Goal: Task Accomplishment & Management: Manage account settings

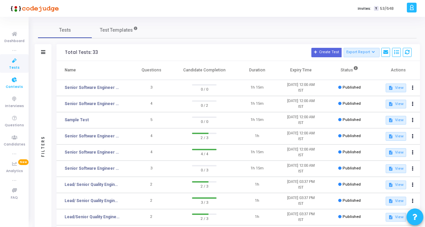
click at [19, 84] on span "Contests" at bounding box center [14, 87] width 17 height 6
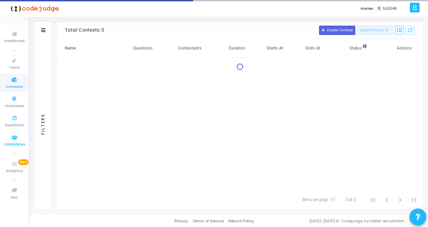
click at [8, 140] on icon at bounding box center [14, 137] width 14 height 8
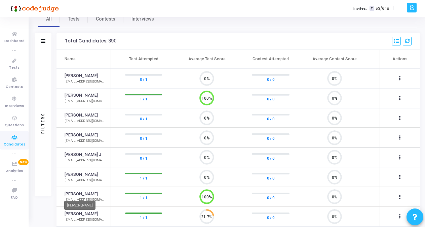
click at [80, 194] on link "[PERSON_NAME]" at bounding box center [81, 194] width 33 height 6
click at [84, 193] on link "[PERSON_NAME]" at bounding box center [81, 194] width 33 height 6
click at [208, 196] on circle at bounding box center [206, 196] width 8 height 8
click at [399, 196] on icon at bounding box center [400, 196] width 2 height 3
click at [134, 195] on div at bounding box center [212, 113] width 425 height 227
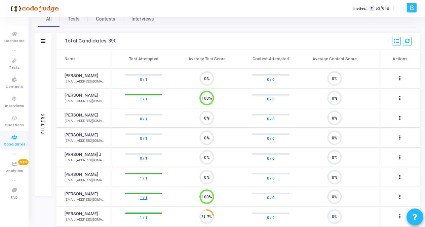
click at [142, 197] on link "1 / 1" at bounding box center [143, 197] width 7 height 7
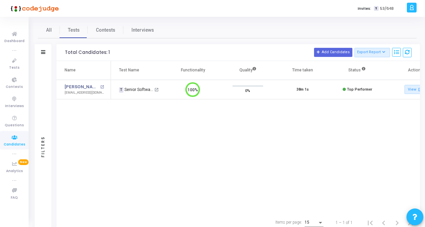
scroll to position [0, 19]
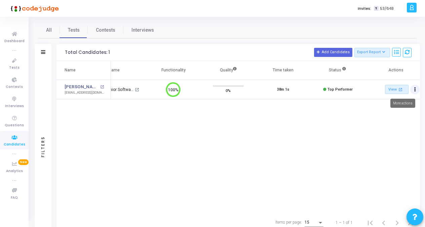
click at [418, 91] on button "Actions" at bounding box center [414, 89] width 9 height 9
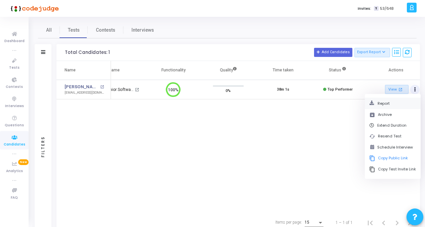
click at [379, 104] on button "Report" at bounding box center [392, 103] width 47 height 6
